Goal: Task Accomplishment & Management: Use online tool/utility

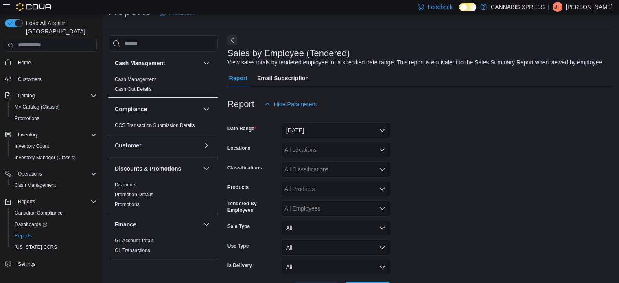
scroll to position [19, 0]
click at [381, 129] on button "Yesterday" at bounding box center [335, 130] width 109 height 16
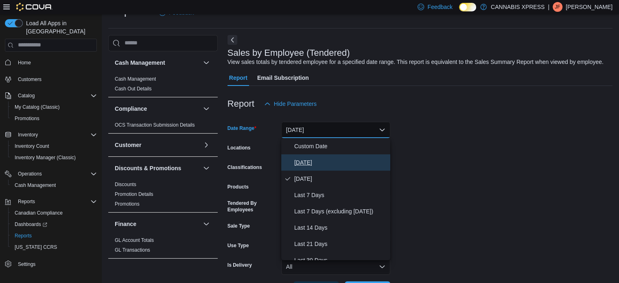
click at [303, 161] on span "Today" at bounding box center [340, 162] width 93 height 10
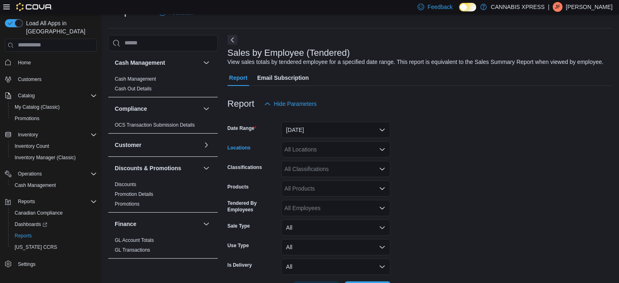
click at [380, 148] on icon "Open list of options" at bounding box center [382, 149] width 7 height 7
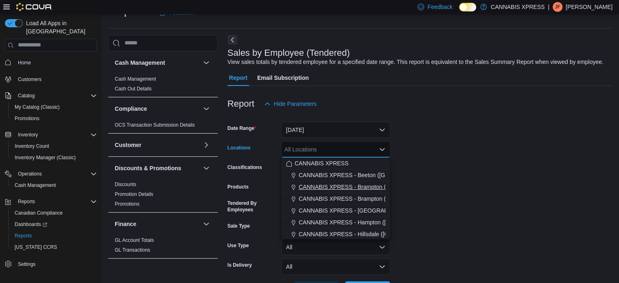
click at [369, 184] on span "CANNABIS XPRESS - Brampton ([GEOGRAPHIC_DATA])" at bounding box center [373, 187] width 148 height 8
click at [470, 185] on form "Date Range Today Locations CANNABIS XPRESS - Brampton (Hurontario Street) Combo…" at bounding box center [419, 204] width 385 height 185
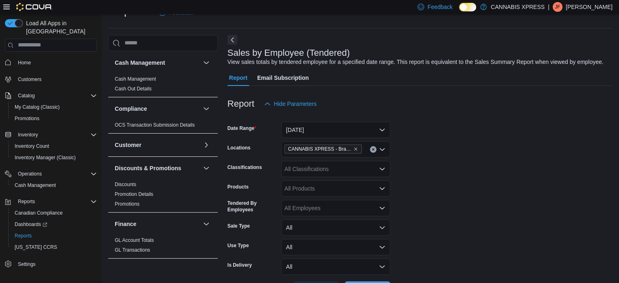
scroll to position [49, 0]
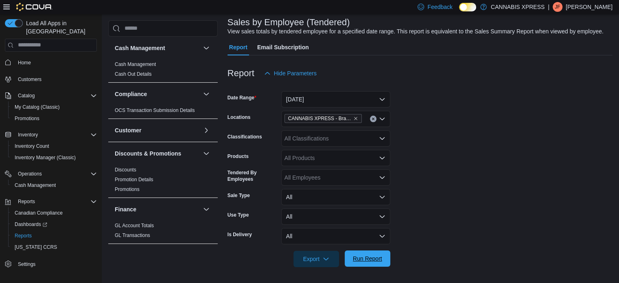
click at [361, 263] on span "Run Report" at bounding box center [367, 258] width 36 height 16
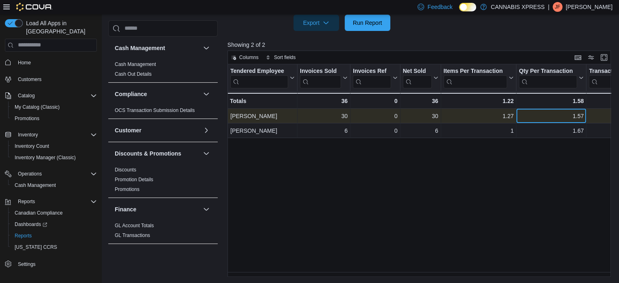
click at [581, 114] on div "1.57" at bounding box center [551, 116] width 65 height 10
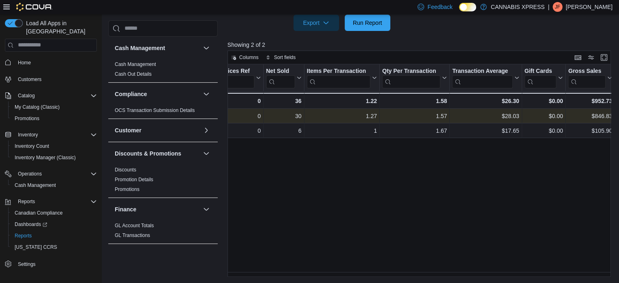
scroll to position [0, 177]
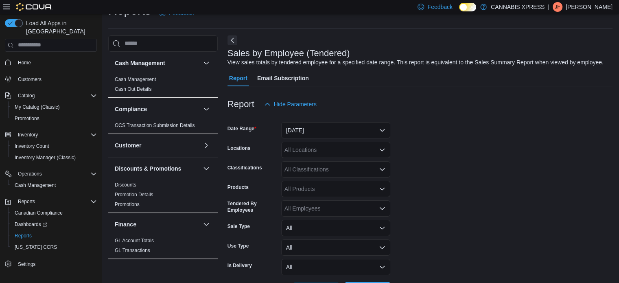
scroll to position [19, 0]
